Goal: Task Accomplishment & Management: Complete application form

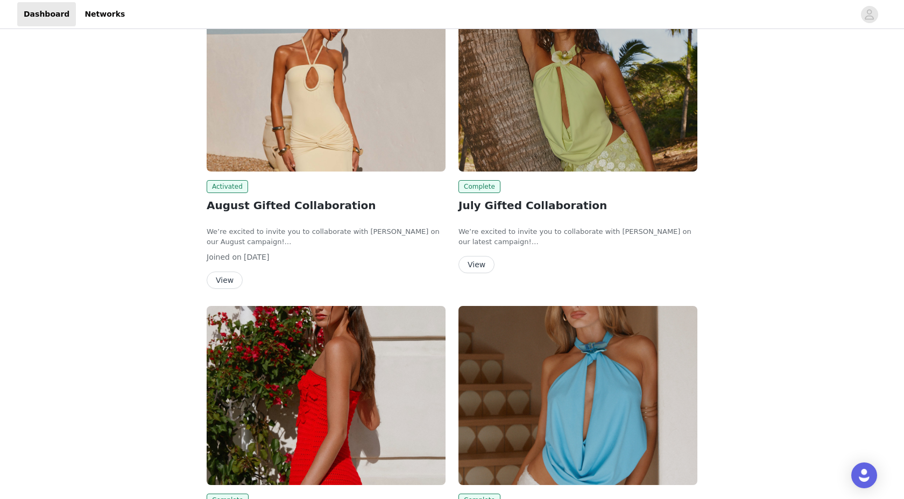
scroll to position [102, 0]
click at [220, 279] on button "View" at bounding box center [225, 280] width 36 height 17
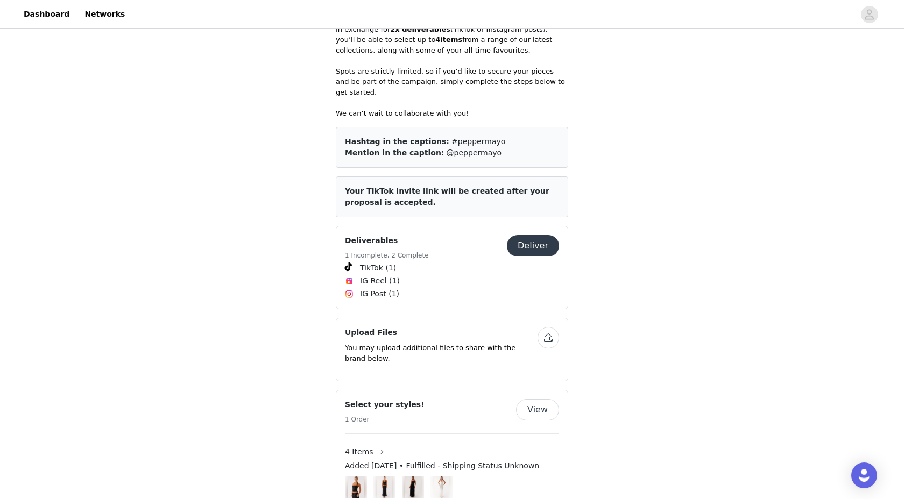
scroll to position [492, 0]
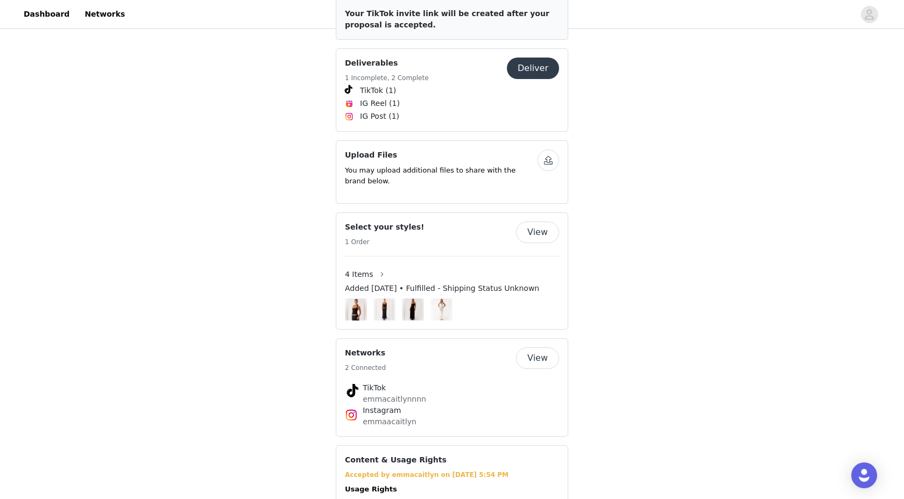
click at [530, 61] on button "Deliver" at bounding box center [533, 69] width 52 height 22
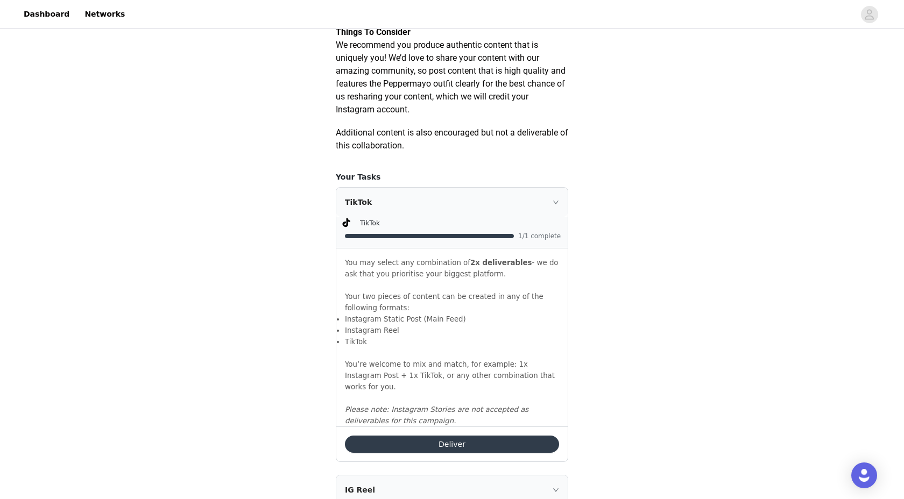
scroll to position [605, 0]
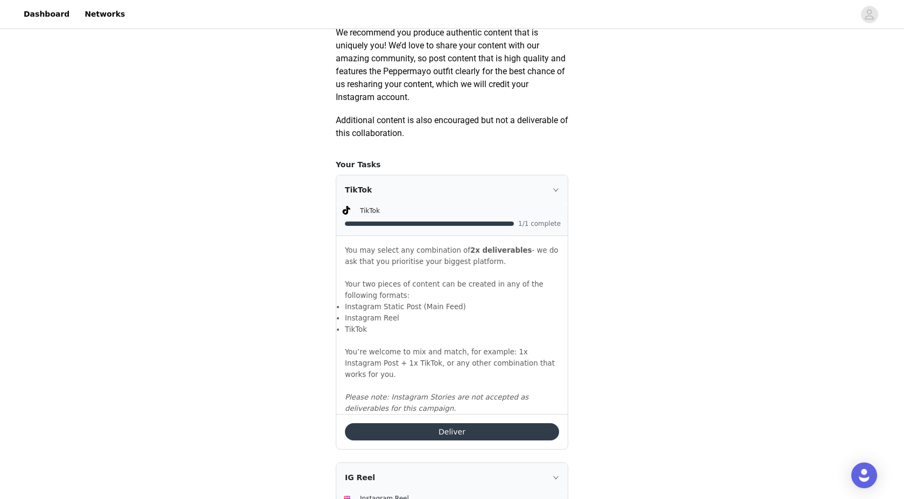
click at [463, 430] on button "Deliver" at bounding box center [452, 431] width 214 height 17
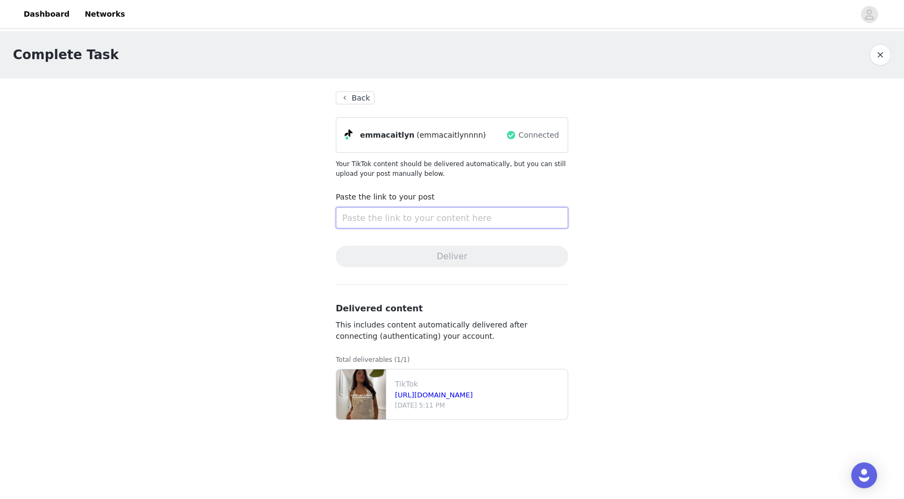
click at [361, 225] on input "text" at bounding box center [452, 218] width 232 height 22
click at [473, 394] on link "[URL][DOMAIN_NAME]" at bounding box center [434, 395] width 78 height 8
click at [482, 218] on input "text" at bounding box center [452, 218] width 232 height 22
paste input "[URL][DOMAIN_NAME]"
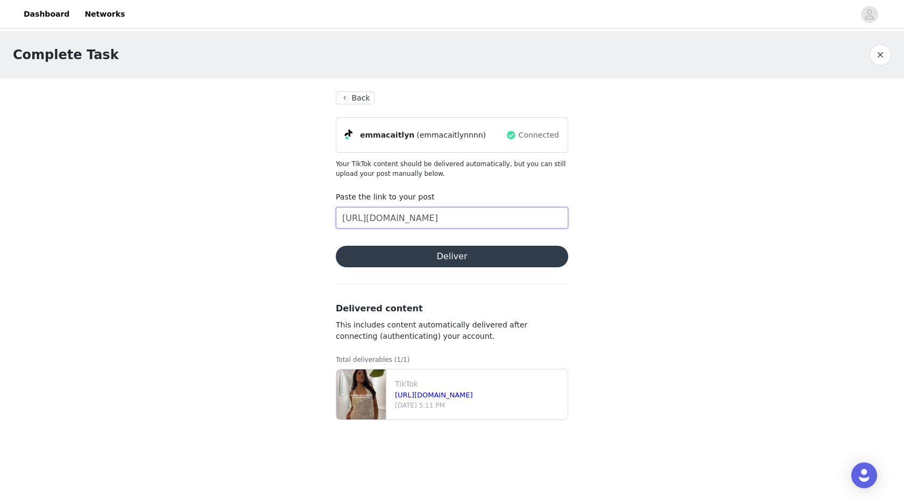
type input "[URL][DOMAIN_NAME]"
click at [478, 254] on button "Deliver" at bounding box center [452, 257] width 232 height 22
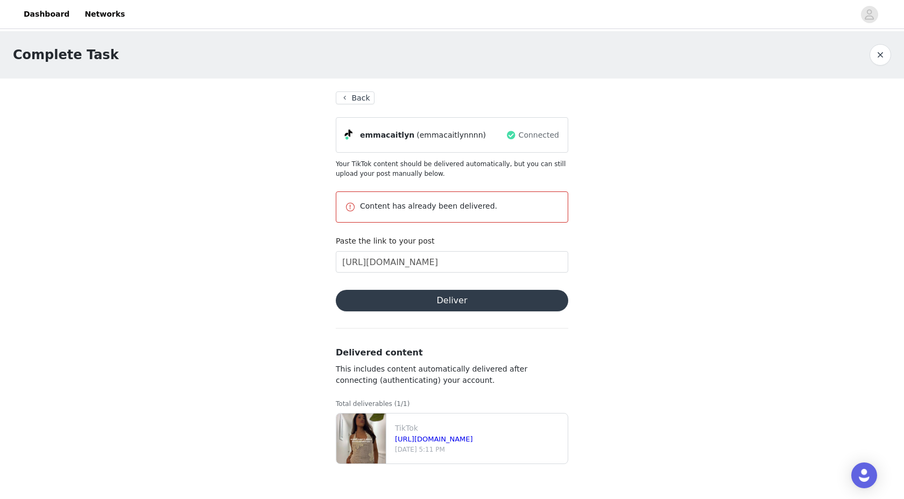
click at [362, 102] on button "Back" at bounding box center [355, 97] width 39 height 13
